Goal: Check status: Check status

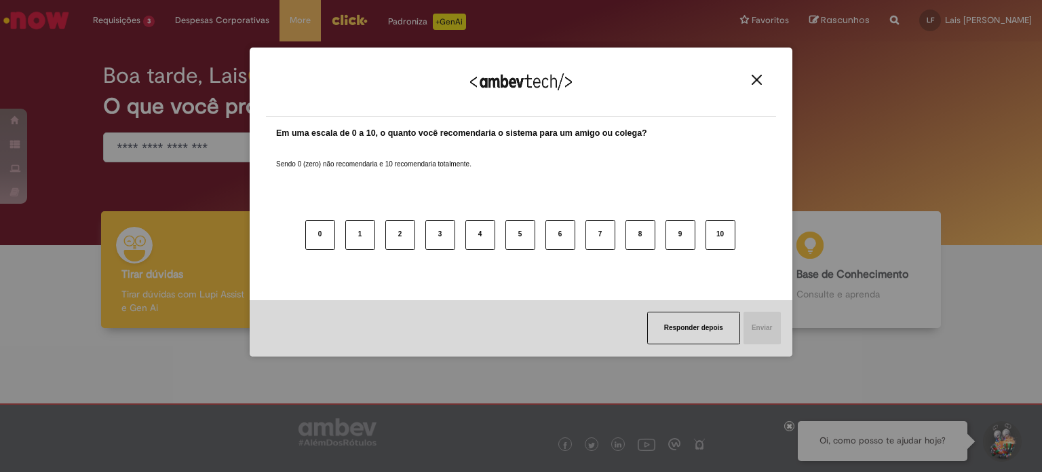
click at [111, 29] on div "Agradecemos seu feedback! Em uma escala de 0 a 10, o quanto você recomendaria o…" at bounding box center [521, 236] width 1042 height 472
drag, startPoint x: 759, startPoint y: 71, endPoint x: 759, endPoint y: 80, distance: 9.5
click at [759, 80] on div "Agradecemos seu feedback!" at bounding box center [521, 90] width 510 height 53
click at [759, 80] on img "Close" at bounding box center [757, 80] width 10 height 10
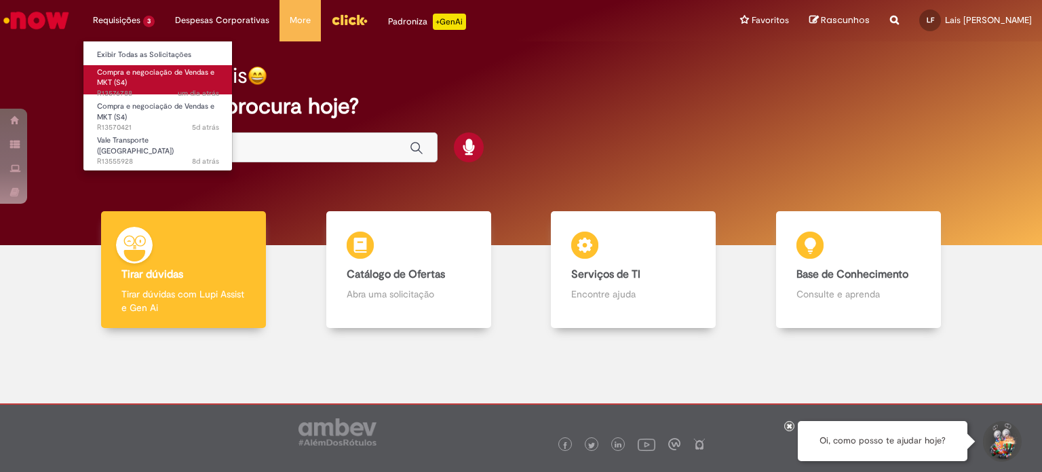
click at [138, 73] on span "Compra e negociação de Vendas e MKT (S4)" at bounding box center [155, 77] width 117 height 21
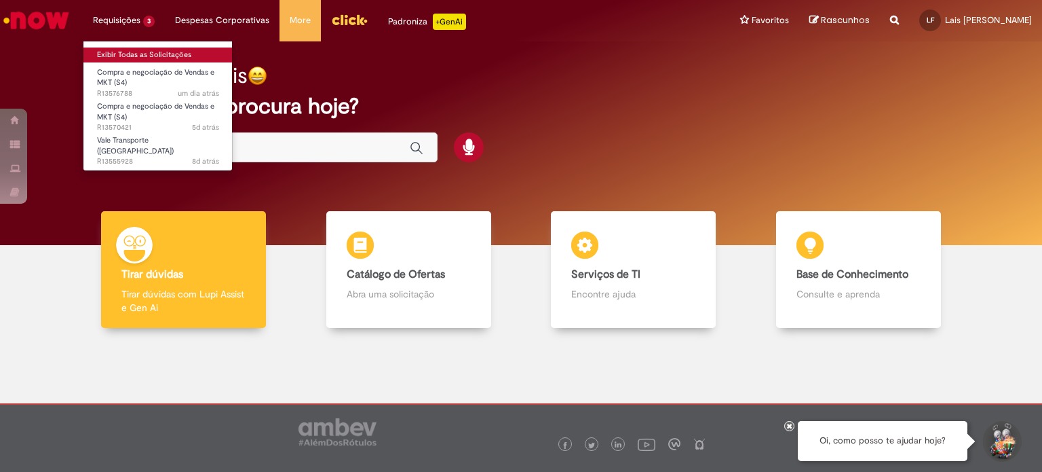
click at [143, 56] on link "Exibir Todas as Solicitações" at bounding box center [157, 55] width 149 height 15
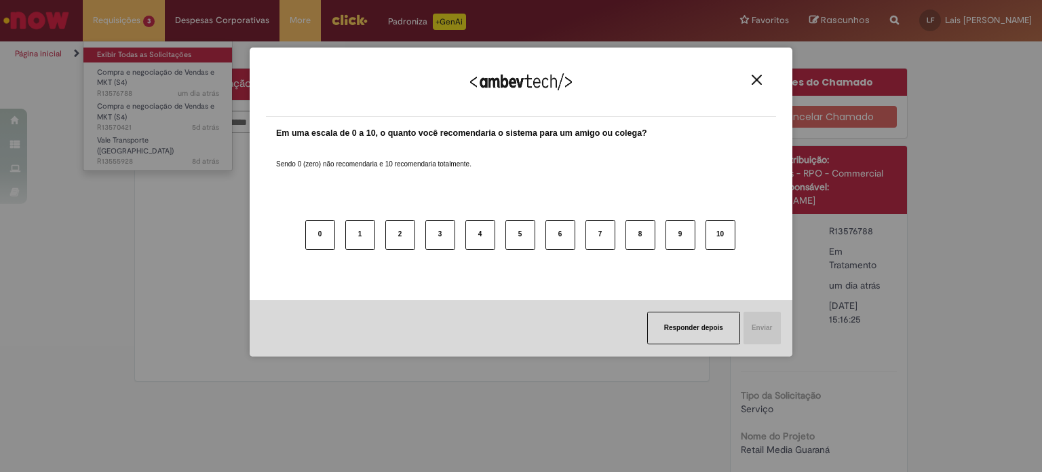
click at [122, 48] on body "Pular para o conteúdo da página Requisições 3 Exibir Todas as Solicitações Comp…" at bounding box center [521, 236] width 1042 height 472
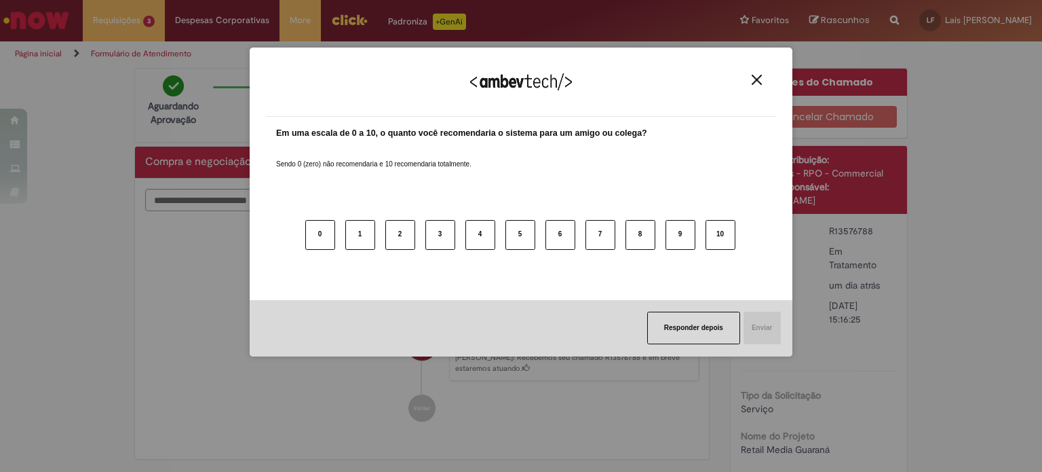
click at [763, 75] on button "Close" at bounding box center [757, 80] width 18 height 12
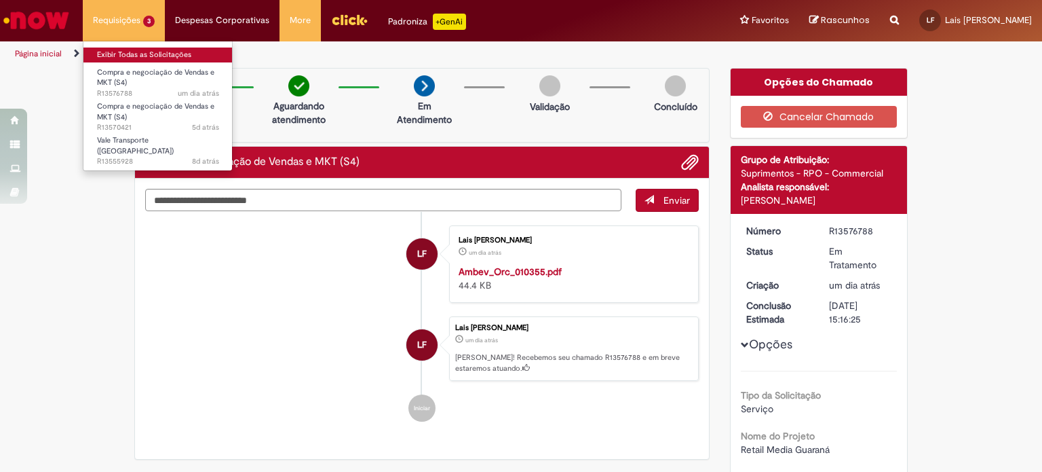
click at [122, 53] on link "Exibir Todas as Solicitações" at bounding box center [157, 55] width 149 height 15
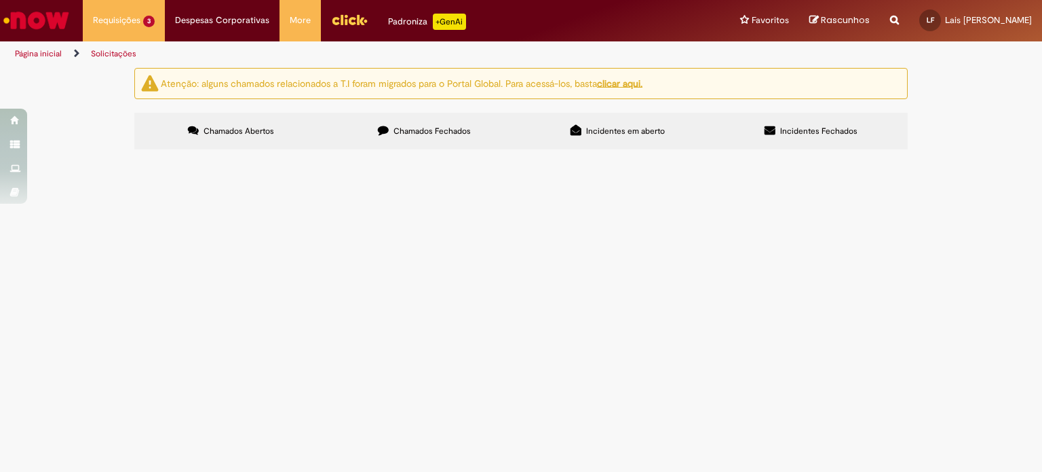
click at [0, 0] on span "Compra e negociação de Vendas e MKT (S4)" at bounding box center [0, 0] width 0 height 0
click at [0, 0] on td "Compra e negociação de Vendas e MKT (S4)" at bounding box center [0, 0] width 0 height 0
click at [0, 0] on span "Serviço de adesivação de Elevadores e Rampas de Guaraná." at bounding box center [0, 0] width 0 height 0
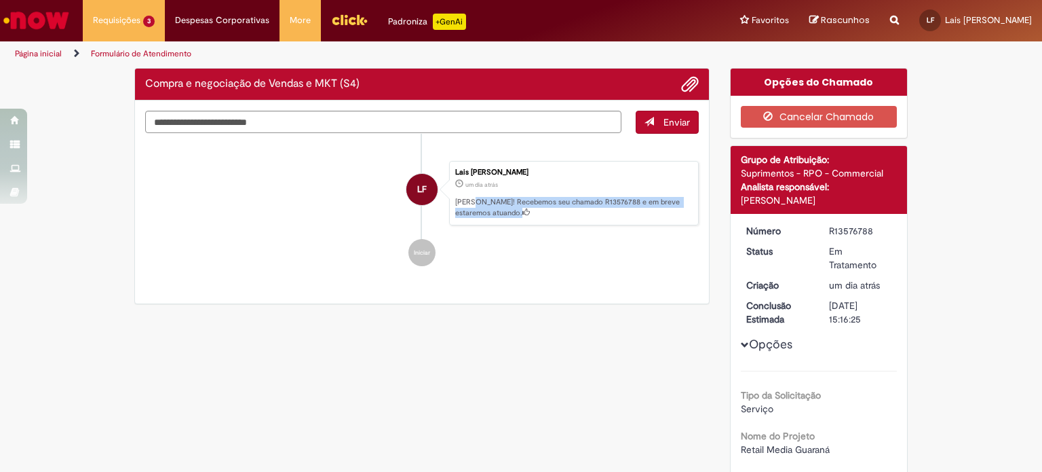
drag, startPoint x: 491, startPoint y: 240, endPoint x: 574, endPoint y: 242, distance: 83.5
click at [510, 226] on div "Lais [PERSON_NAME] um dia atrás um dia atrás [PERSON_NAME]! Recebemos seu chama…" at bounding box center [574, 193] width 250 height 65
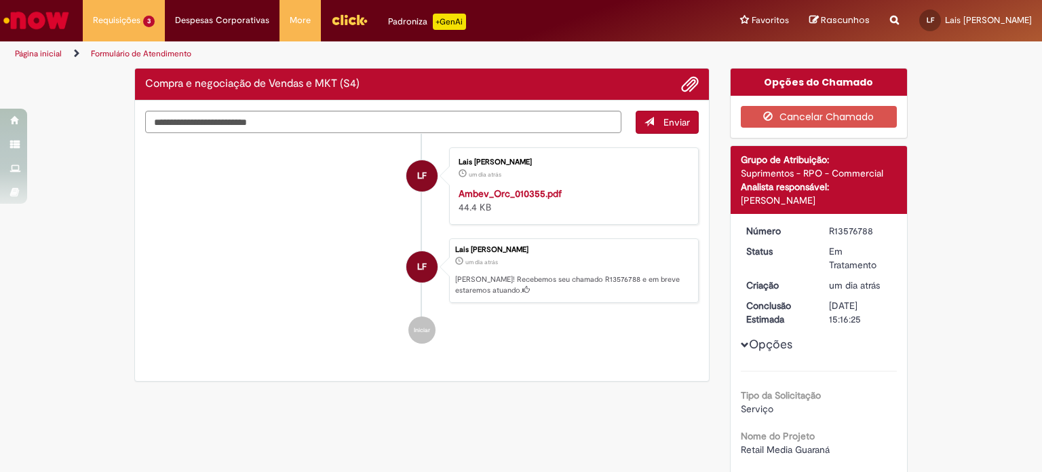
click at [586, 373] on div "Enviar LF Lais [PERSON_NAME] um dia atrás um dia atrás Ambev_Orc_010355.pdf 44.…" at bounding box center [422, 240] width 574 height 281
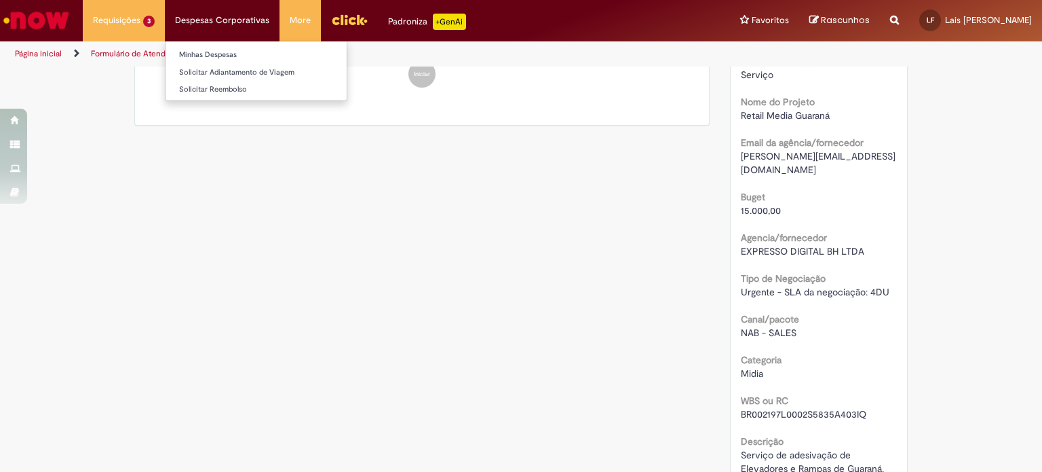
scroll to position [130, 0]
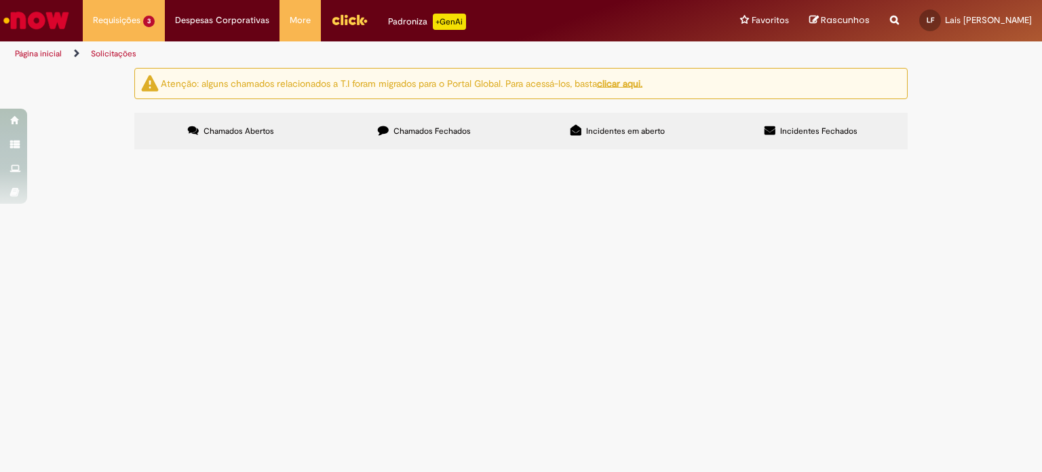
click at [0, 0] on span "Compra e negociação de Vendas e MKT (S4)" at bounding box center [0, 0] width 0 height 0
click at [0, 0] on span "Ação de promotoria pra ação de compre e ganhe de Guaraná." at bounding box center [0, 0] width 0 height 0
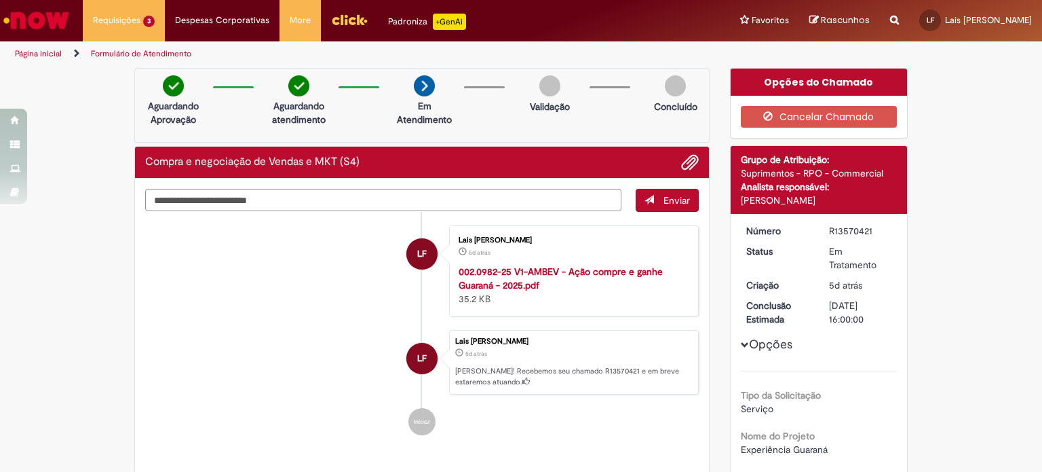
click at [242, 250] on li "LF Lais [PERSON_NAME] 5d atrás 5 dias atrás 002.0982-25 V1-AMBEV - Ação compre …" at bounding box center [422, 270] width 554 height 91
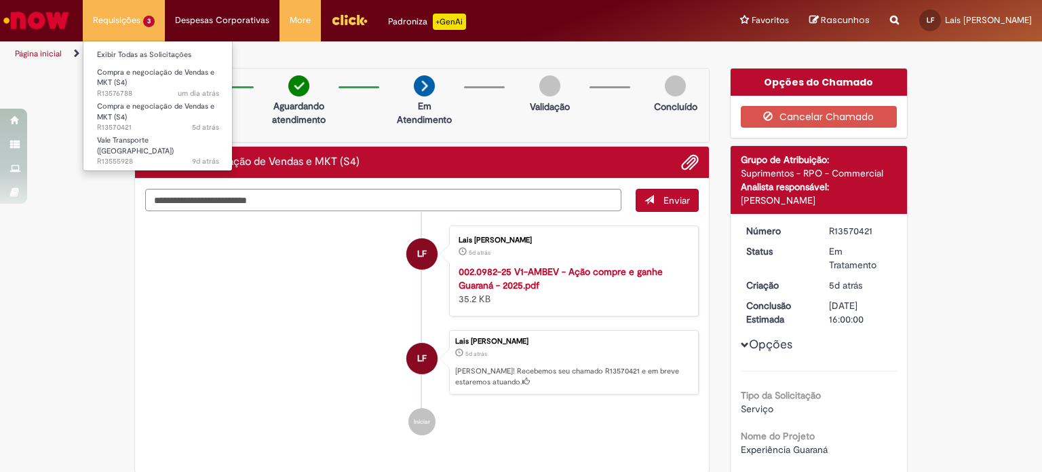
click at [121, 18] on li "Requisições 3 Exibir Todas as Solicitações Compra e negociação de Vendas e MKT …" at bounding box center [124, 20] width 82 height 41
